Goal: Information Seeking & Learning: Learn about a topic

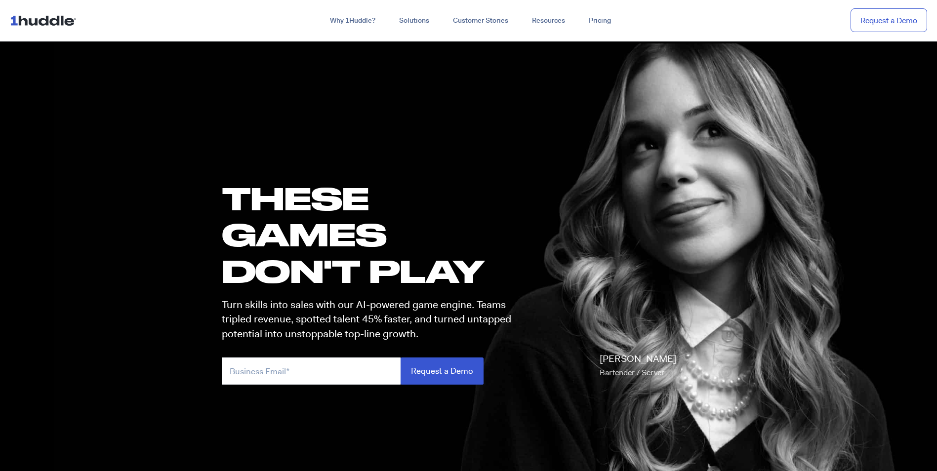
click at [126, 253] on section "these GAMES DON'T PLAY Turn skills into sales with our AI-powered game engine. …" at bounding box center [468, 279] width 937 height 479
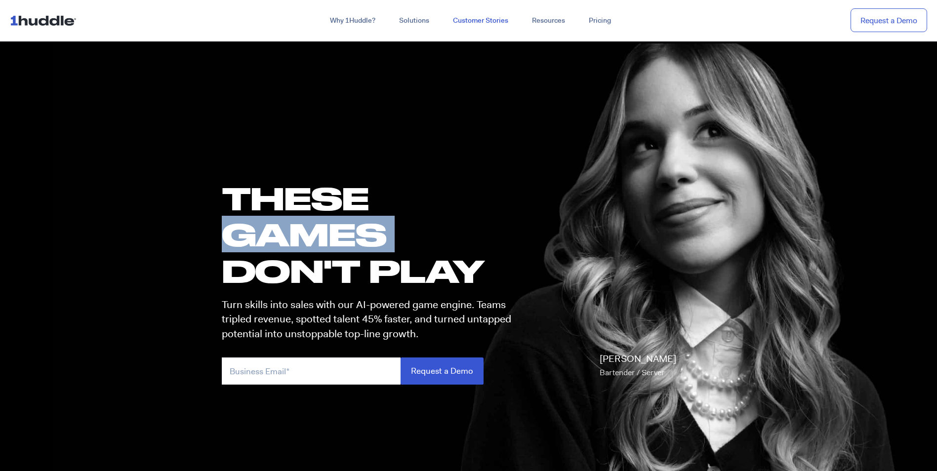
click at [463, 19] on link "Customer Stories" at bounding box center [480, 21] width 79 height 18
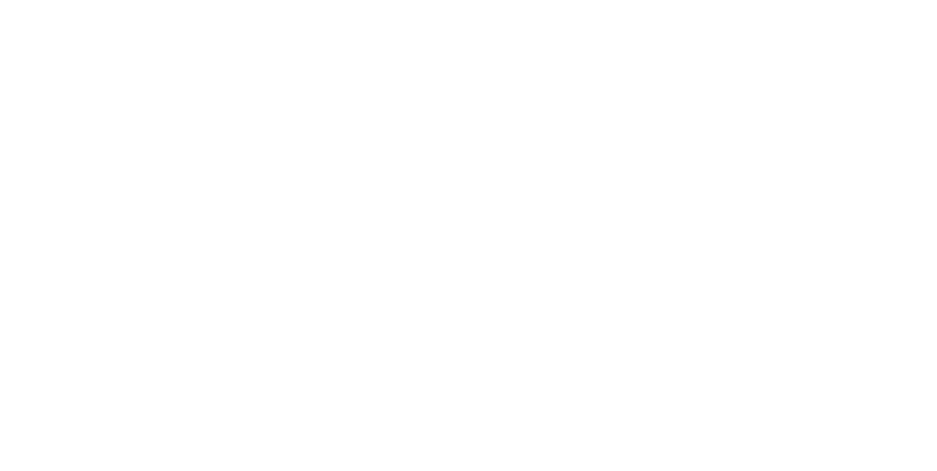
click at [0, 0] on link "Pricing" at bounding box center [0, 0] width 0 height 0
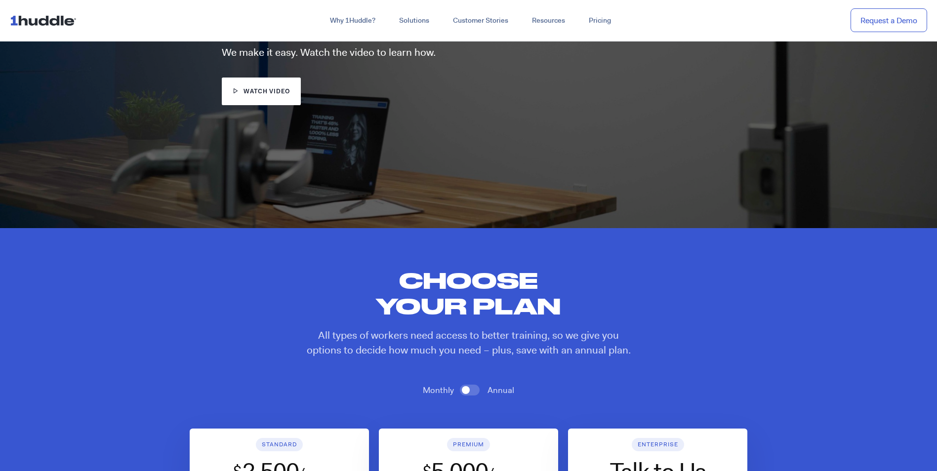
scroll to position [49, 0]
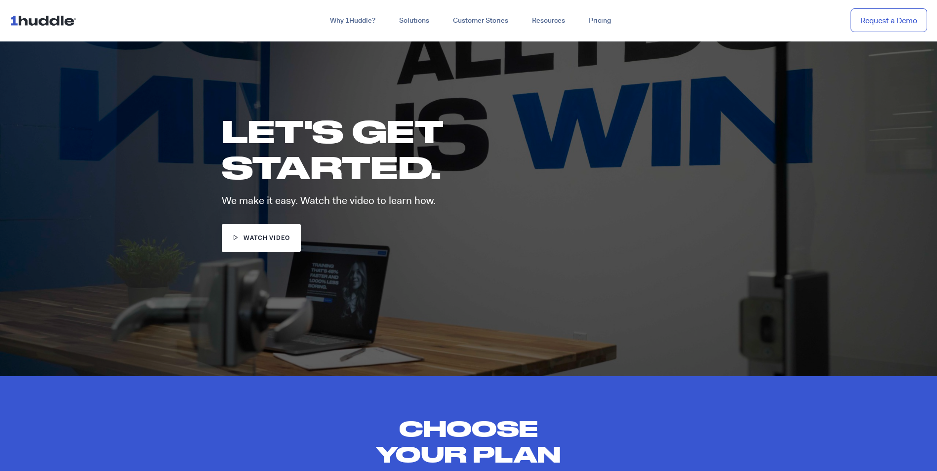
click at [266, 240] on span "watch video" at bounding box center [267, 238] width 46 height 9
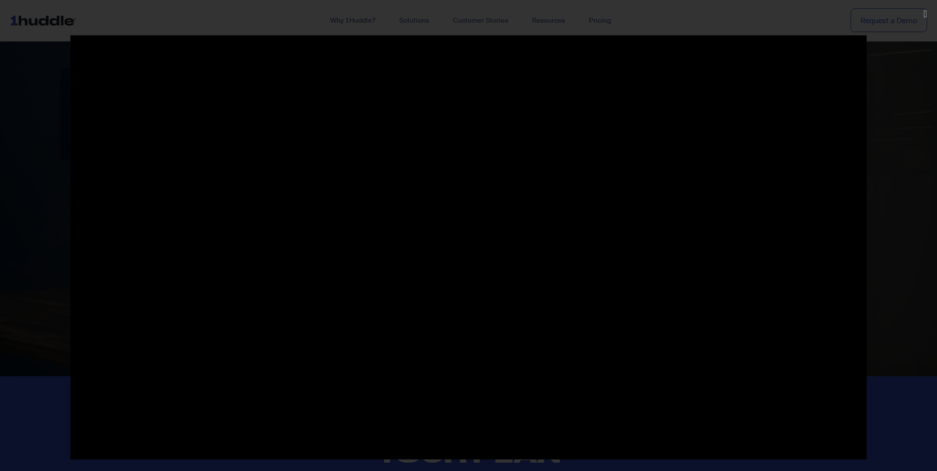
click at [28, 161] on div at bounding box center [468, 236] width 937 height 401
click at [920, 126] on div at bounding box center [468, 236] width 937 height 401
click at [893, 400] on div at bounding box center [468, 236] width 937 height 401
click at [924, 11] on icon "Close (Esc)" at bounding box center [925, 14] width 3 height 10
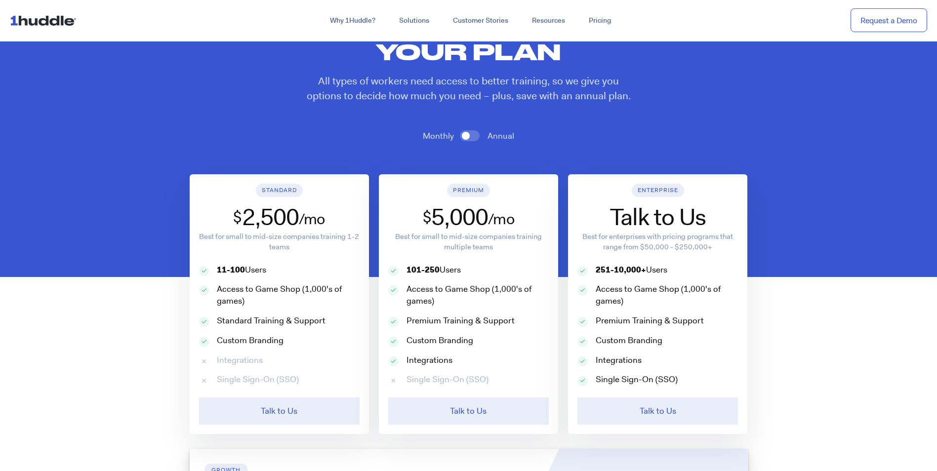
scroll to position [346, 0]
